Goal: Task Accomplishment & Management: Use online tool/utility

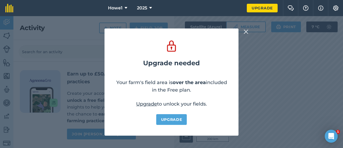
click at [245, 31] on img at bounding box center [246, 31] width 5 height 6
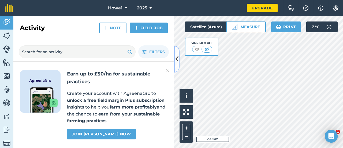
click at [177, 60] on icon at bounding box center [176, 58] width 3 height 9
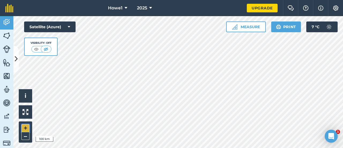
click at [23, 127] on button "+" at bounding box center [25, 128] width 8 height 8
click at [26, 127] on button "+" at bounding box center [25, 128] width 8 height 8
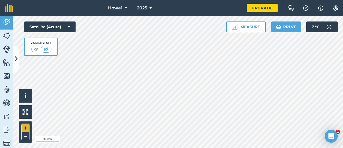
click at [26, 127] on button "+" at bounding box center [25, 128] width 8 height 8
click at [25, 136] on button "–" at bounding box center [25, 136] width 8 height 8
click at [26, 129] on button "+" at bounding box center [25, 128] width 8 height 8
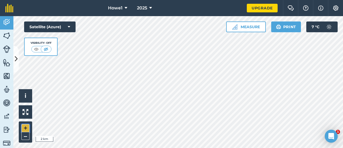
click at [23, 129] on button "+" at bounding box center [25, 128] width 8 height 8
click at [27, 130] on button "+" at bounding box center [25, 128] width 8 height 8
